Goal: Navigation & Orientation: Find specific page/section

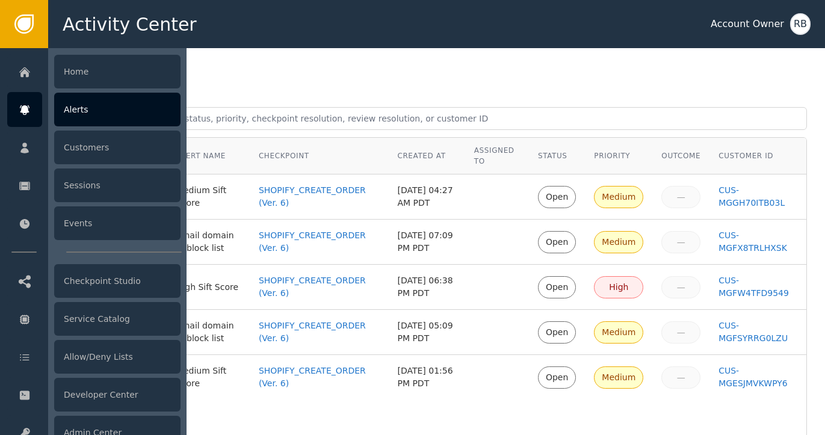
click at [113, 110] on div "Alerts" at bounding box center [117, 110] width 126 height 34
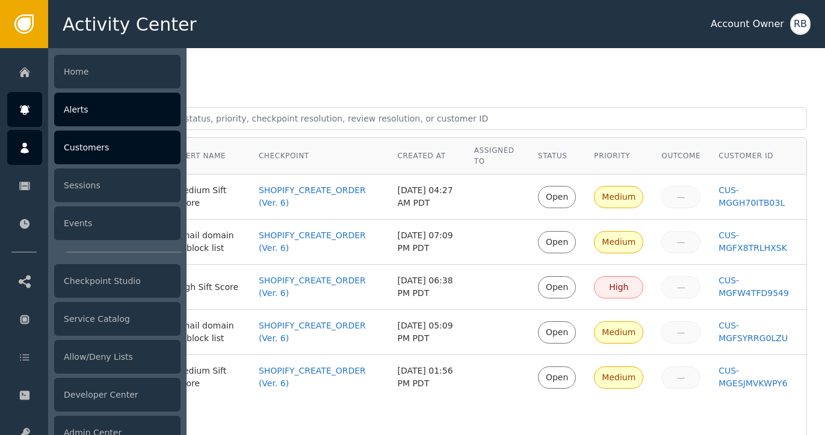
click at [103, 148] on div "Customers" at bounding box center [117, 148] width 126 height 34
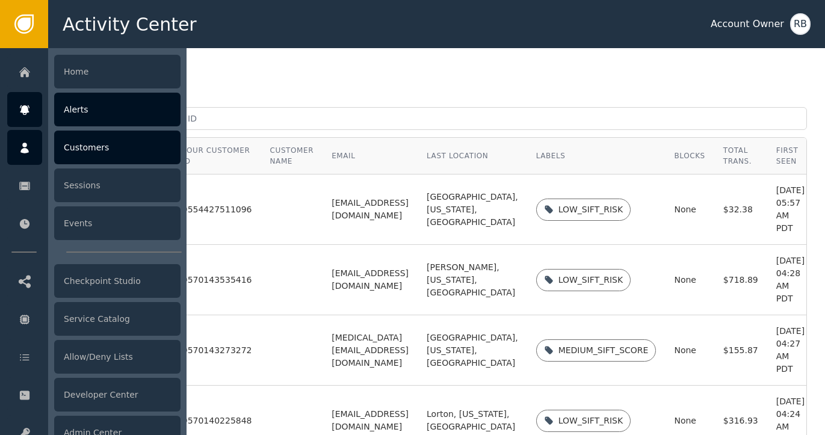
click at [77, 115] on div "Alerts" at bounding box center [117, 110] width 126 height 34
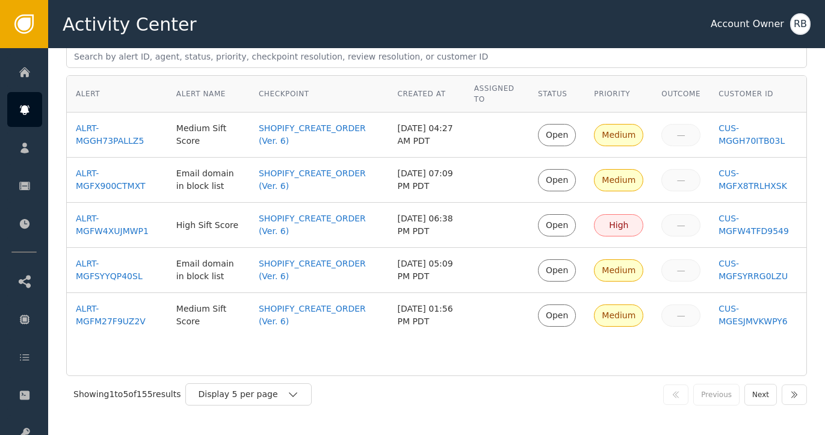
scroll to position [70, 0]
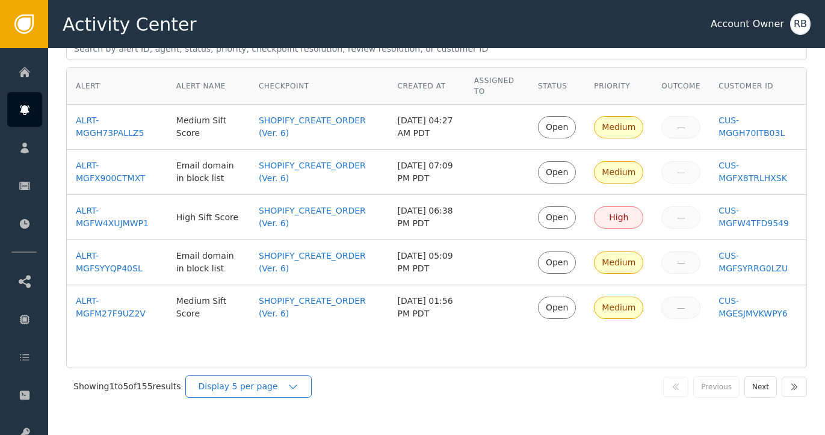
click at [232, 384] on div "Display 5 per page" at bounding box center [242, 386] width 89 height 13
click at [231, 387] on div "Display 5 per page" at bounding box center [242, 386] width 89 height 13
click at [228, 386] on div "Display 5 per page" at bounding box center [242, 386] width 89 height 13
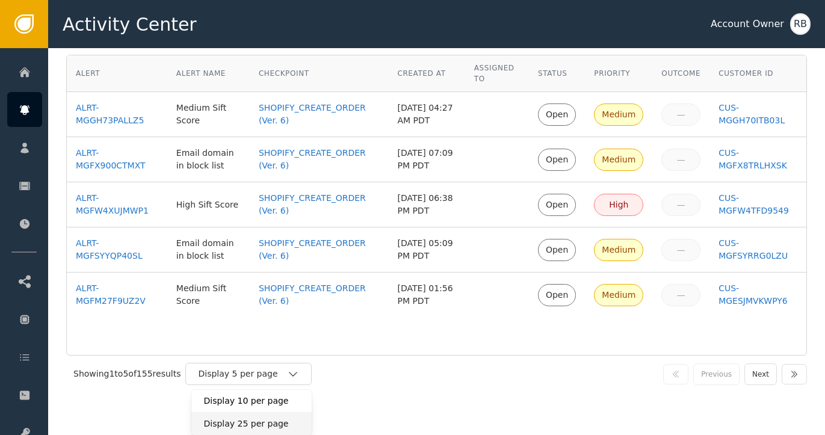
click at [247, 419] on div "Display 25 per page" at bounding box center [251, 424] width 96 height 13
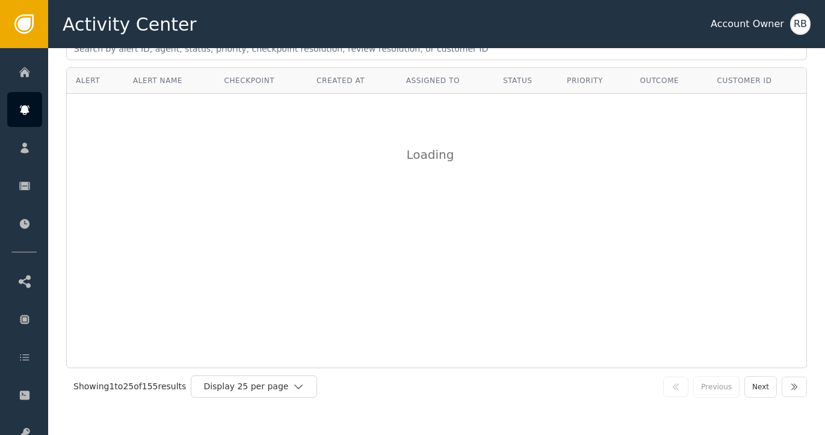
scroll to position [0, 0]
